Goal: Transaction & Acquisition: Purchase product/service

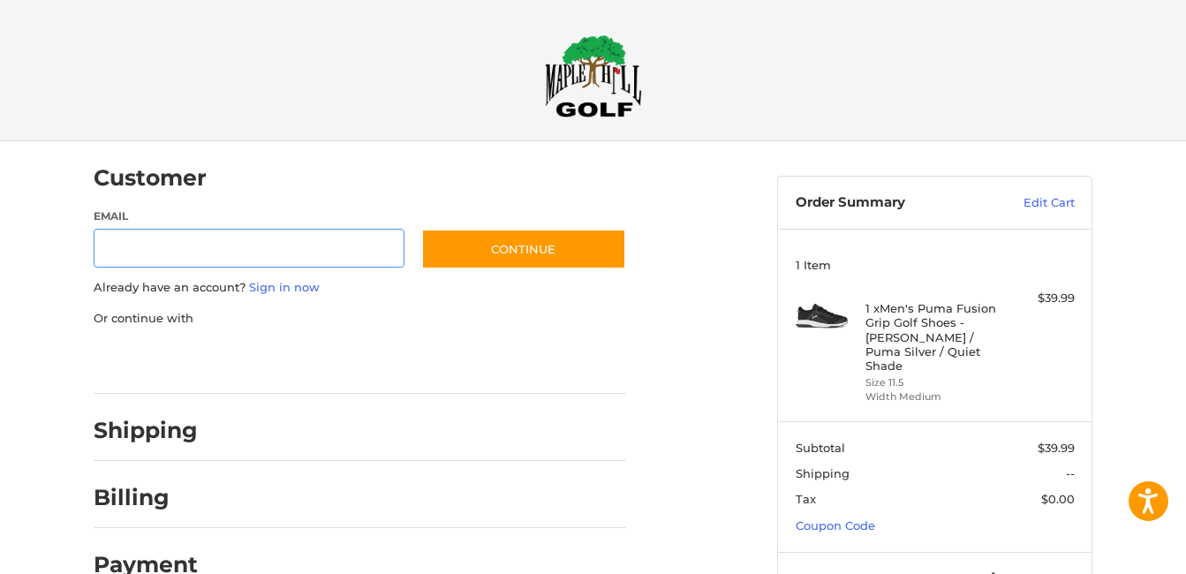
scroll to position [26, 0]
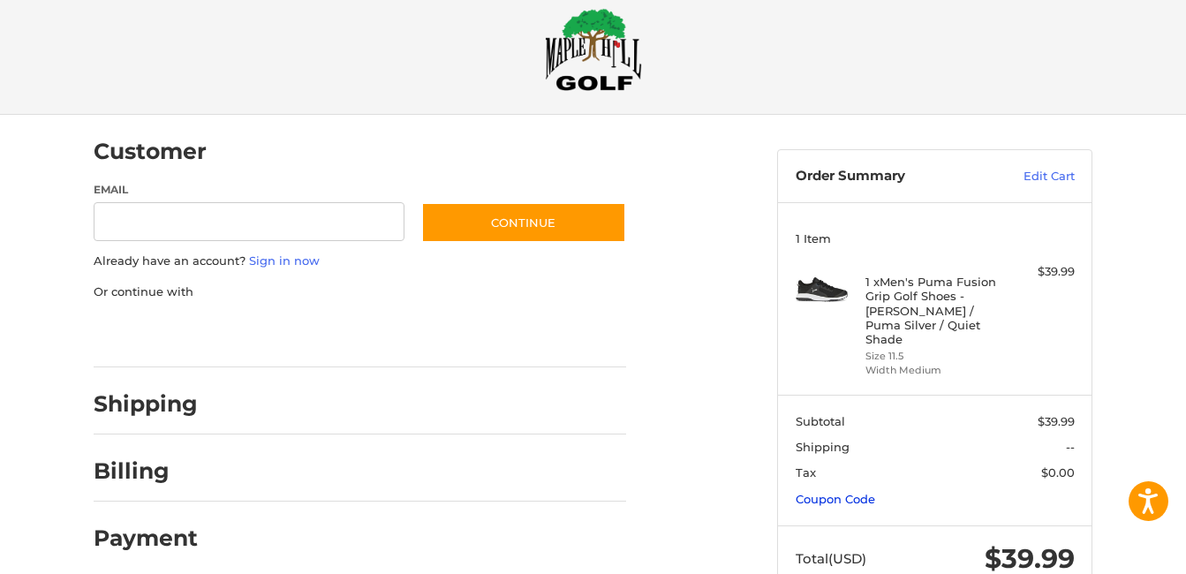
click at [841, 492] on link "Coupon Code" at bounding box center [834, 499] width 79 height 14
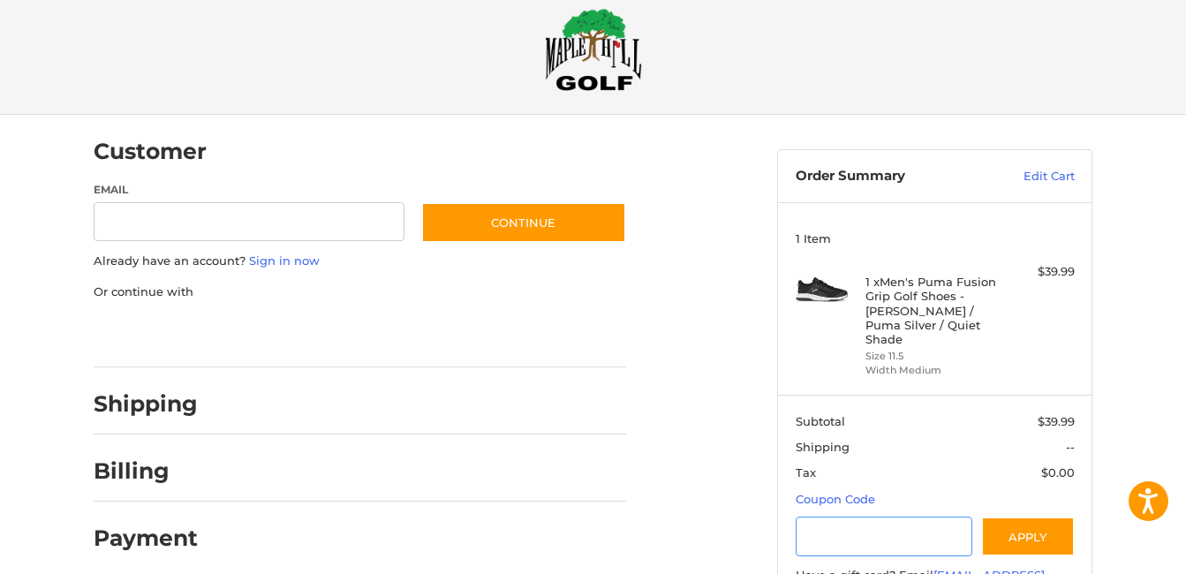
click at [813, 526] on input "Gift Certificate or Coupon Code" at bounding box center [883, 536] width 177 height 40
type input "**********"
click at [1026, 518] on button "Apply" at bounding box center [1028, 536] width 94 height 40
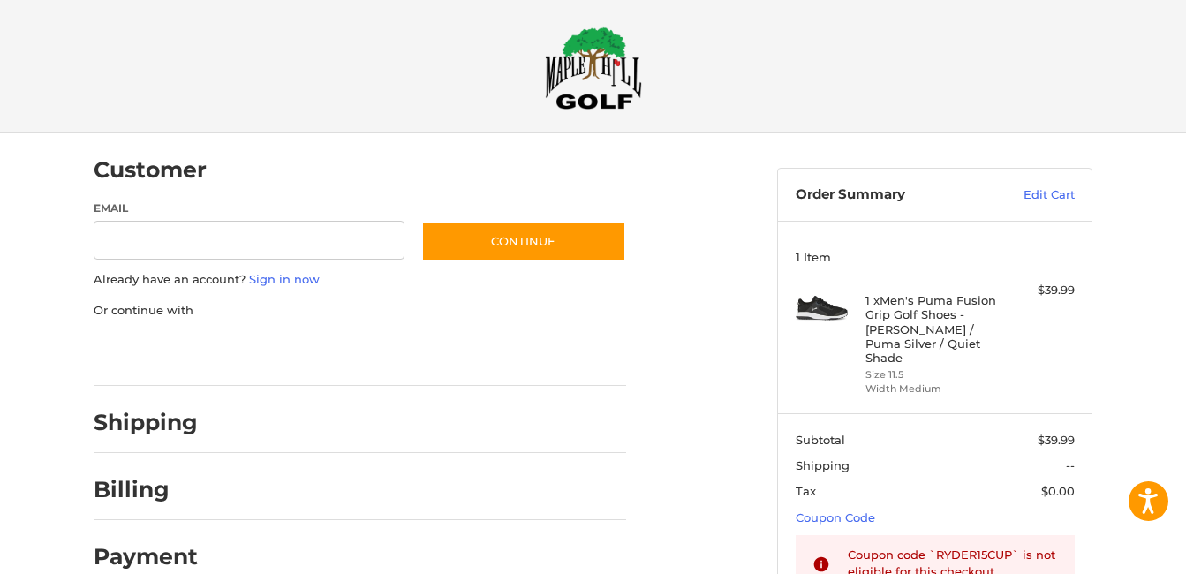
scroll to position [225, 0]
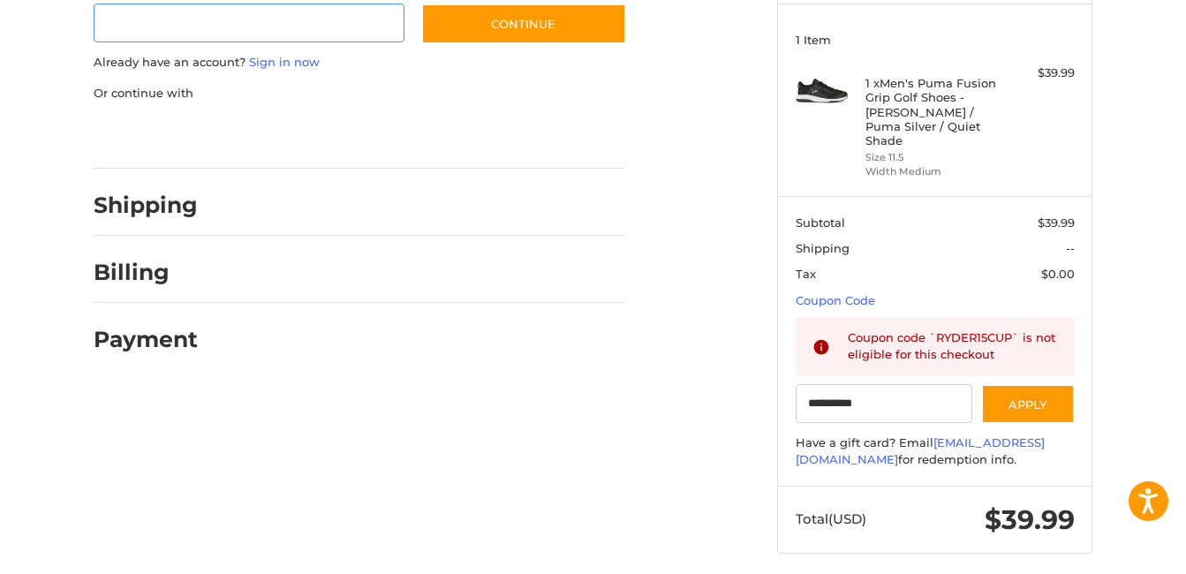
click at [124, 25] on input "Email" at bounding box center [249, 24] width 311 height 40
type input "**********"
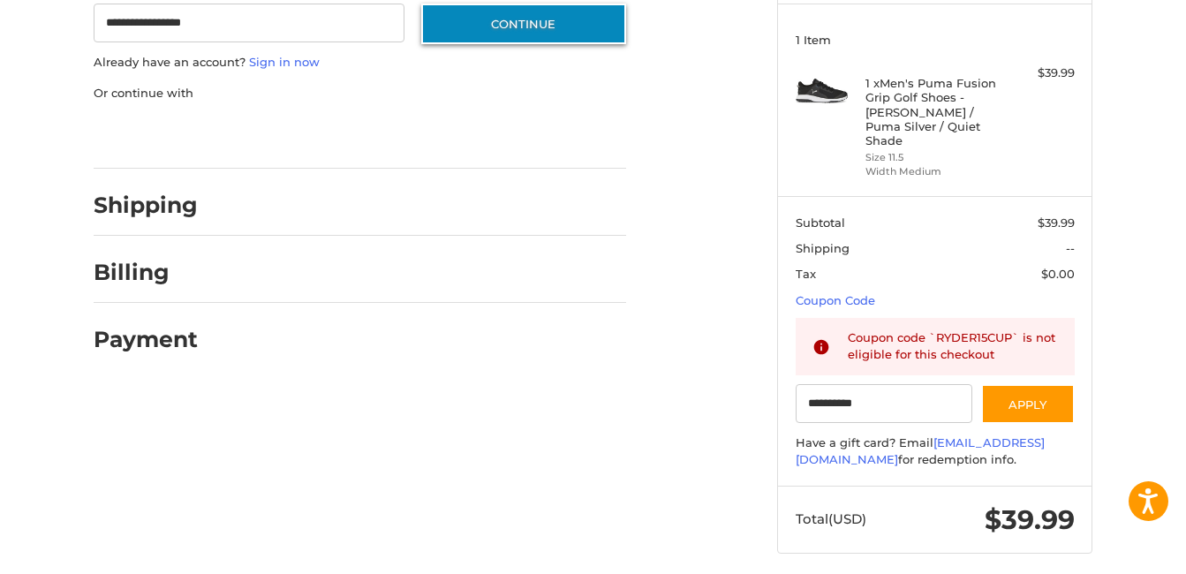
click at [513, 15] on button "Continue" at bounding box center [523, 24] width 205 height 41
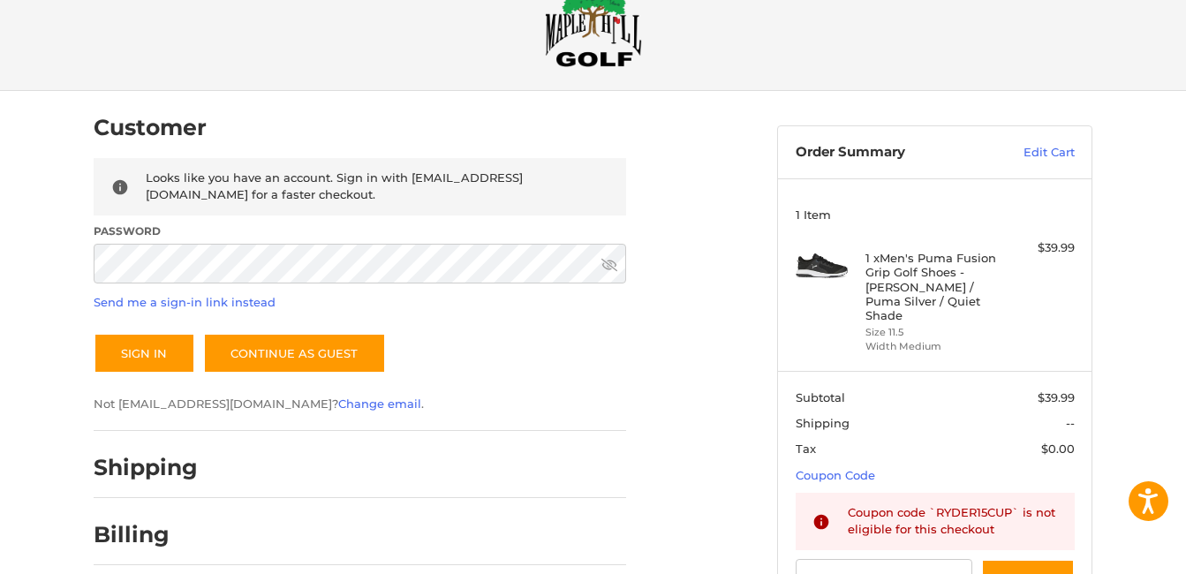
scroll to position [10, 0]
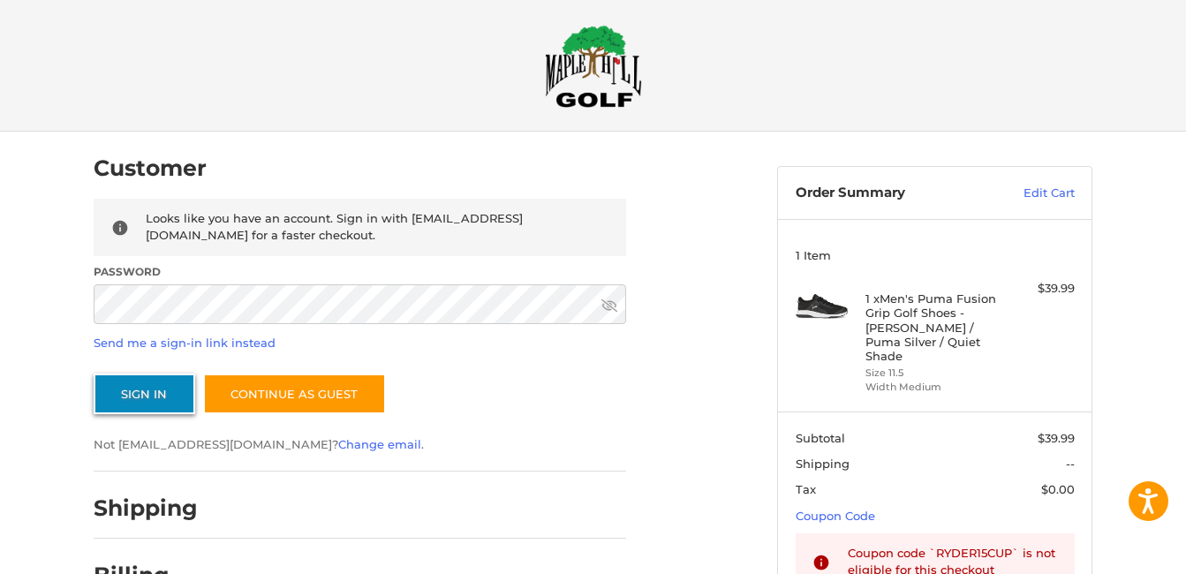
click at [167, 396] on button "Sign In" at bounding box center [145, 393] width 102 height 41
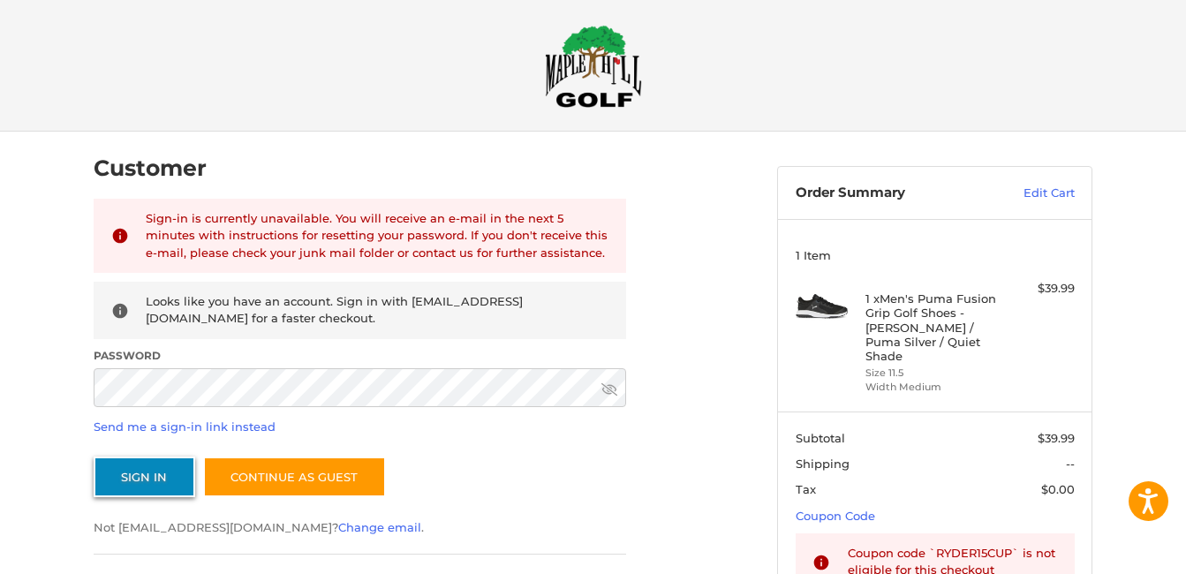
click at [123, 482] on button "Sign In" at bounding box center [145, 476] width 102 height 41
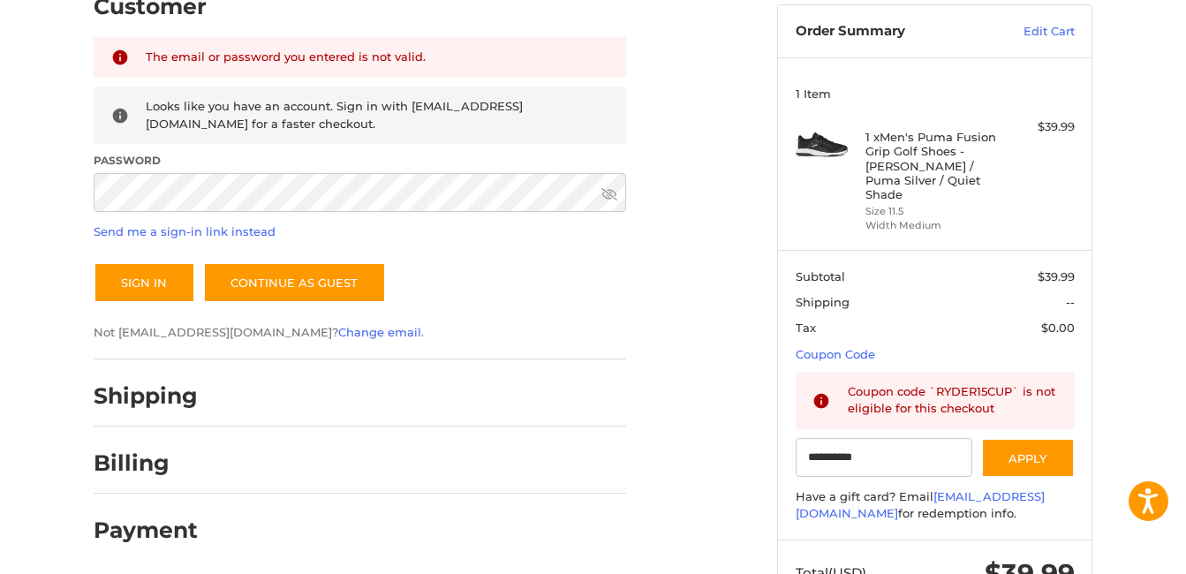
scroll to position [225, 0]
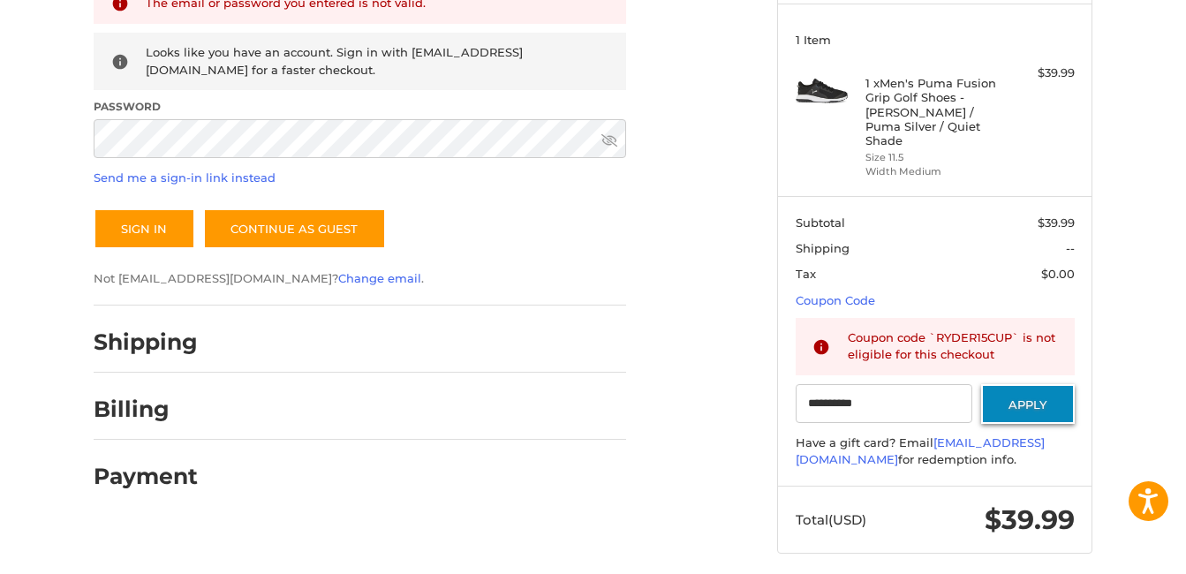
click at [1037, 384] on button "Apply" at bounding box center [1028, 404] width 94 height 40
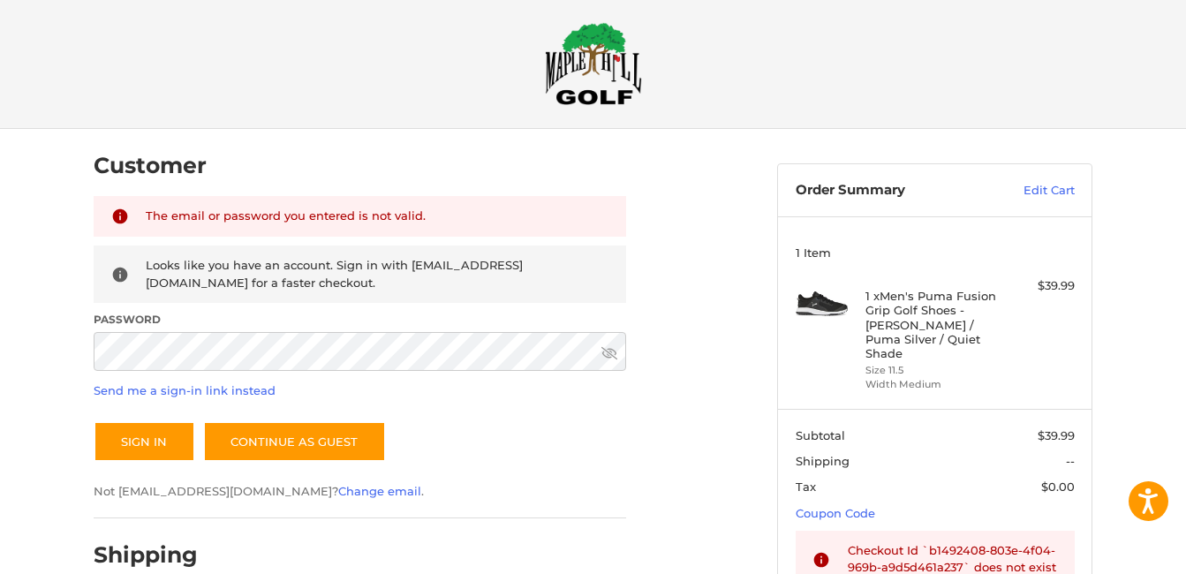
scroll to position [5, 0]
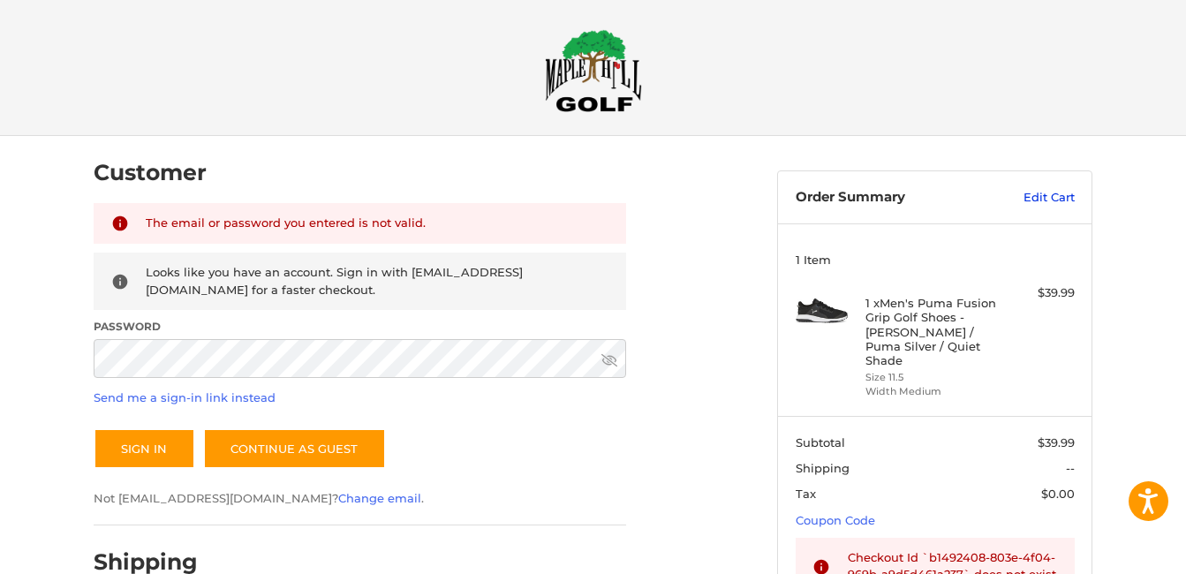
click at [1046, 194] on link "Edit Cart" at bounding box center [1029, 198] width 89 height 18
